Goal: Task Accomplishment & Management: Use online tool/utility

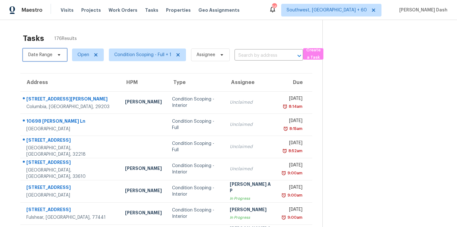
click at [55, 56] on span at bounding box center [58, 54] width 7 height 5
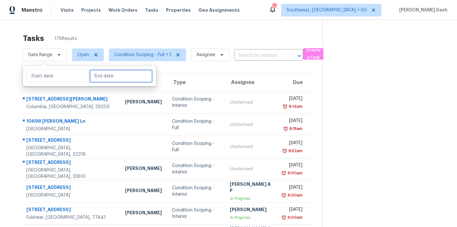
click at [95, 74] on input "text" at bounding box center [121, 76] width 63 height 13
select select "7"
select select "2025"
select select "8"
select select "2025"
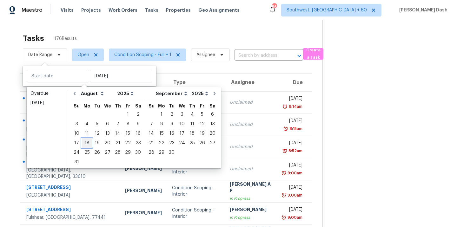
click at [89, 143] on div "18" at bounding box center [87, 143] width 10 height 9
type input "[DATE]"
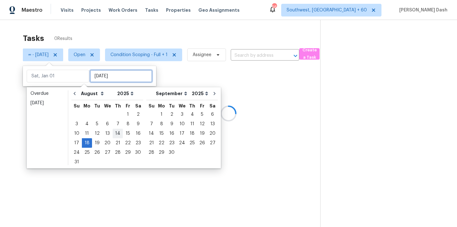
type input "[DATE]"
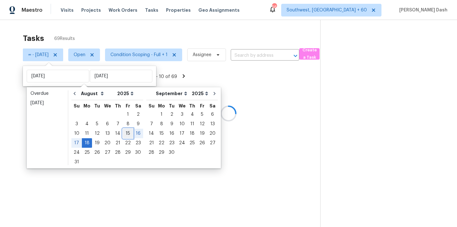
click at [125, 134] on div "15" at bounding box center [128, 133] width 10 height 9
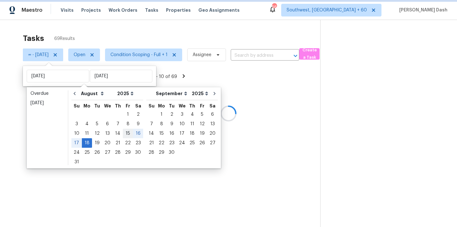
type input "[DATE]"
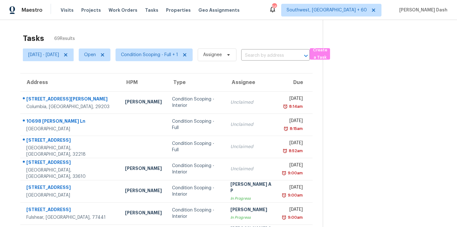
click at [117, 31] on div "Tasks 69 Results" at bounding box center [173, 38] width 300 height 17
click at [173, 58] on span "Condition Scoping - Full + 1" at bounding box center [149, 55] width 57 height 6
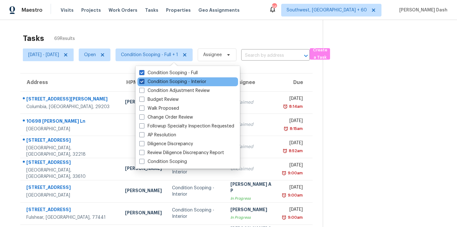
click at [170, 84] on label "Condition Scoping - Interior" at bounding box center [172, 82] width 67 height 6
click at [143, 83] on input "Condition Scoping - Interior" at bounding box center [141, 81] width 4 height 4
checkbox input "false"
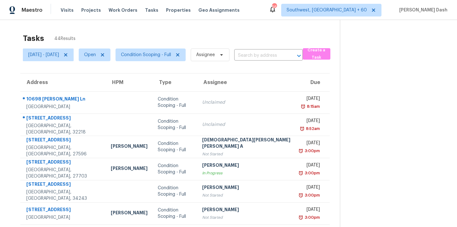
click at [176, 25] on div "Tasks 44 Results [DATE] - [DATE] Open Condition Scoping - Full Assignee ​ Creat…" at bounding box center [228, 175] width 457 height 311
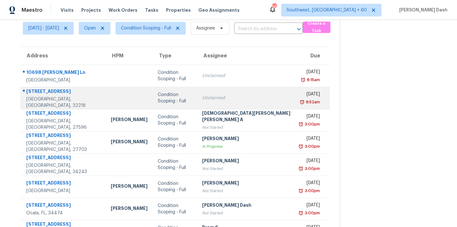
scroll to position [22, 0]
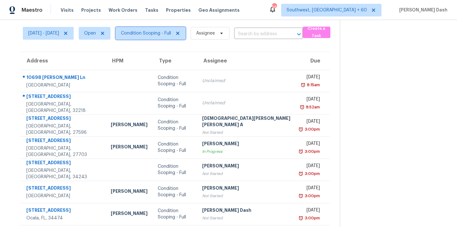
click at [158, 28] on span "Condition Scoping - Full" at bounding box center [151, 33] width 70 height 13
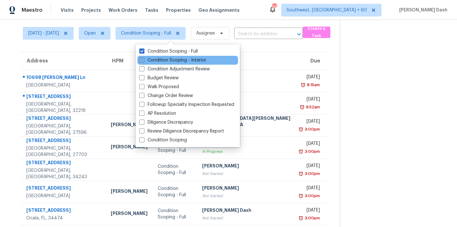
click at [162, 58] on label "Condition Scoping - Interior" at bounding box center [172, 60] width 67 height 6
click at [143, 58] on input "Condition Scoping - Interior" at bounding box center [141, 59] width 4 height 4
checkbox input "true"
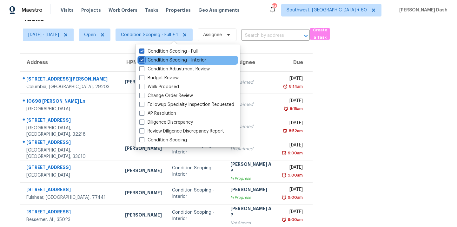
scroll to position [22, 0]
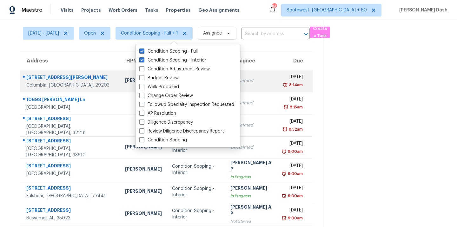
click at [125, 82] on div "[PERSON_NAME]" at bounding box center [143, 81] width 37 height 8
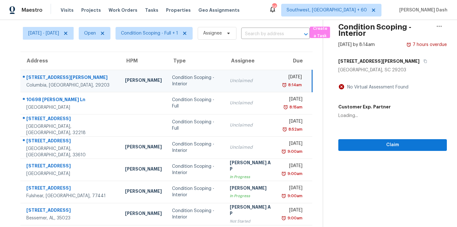
scroll to position [0, 0]
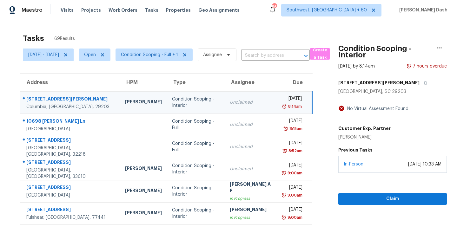
click at [126, 30] on div "Tasks 69 Results" at bounding box center [173, 38] width 300 height 17
